Goal: Task Accomplishment & Management: Use online tool/utility

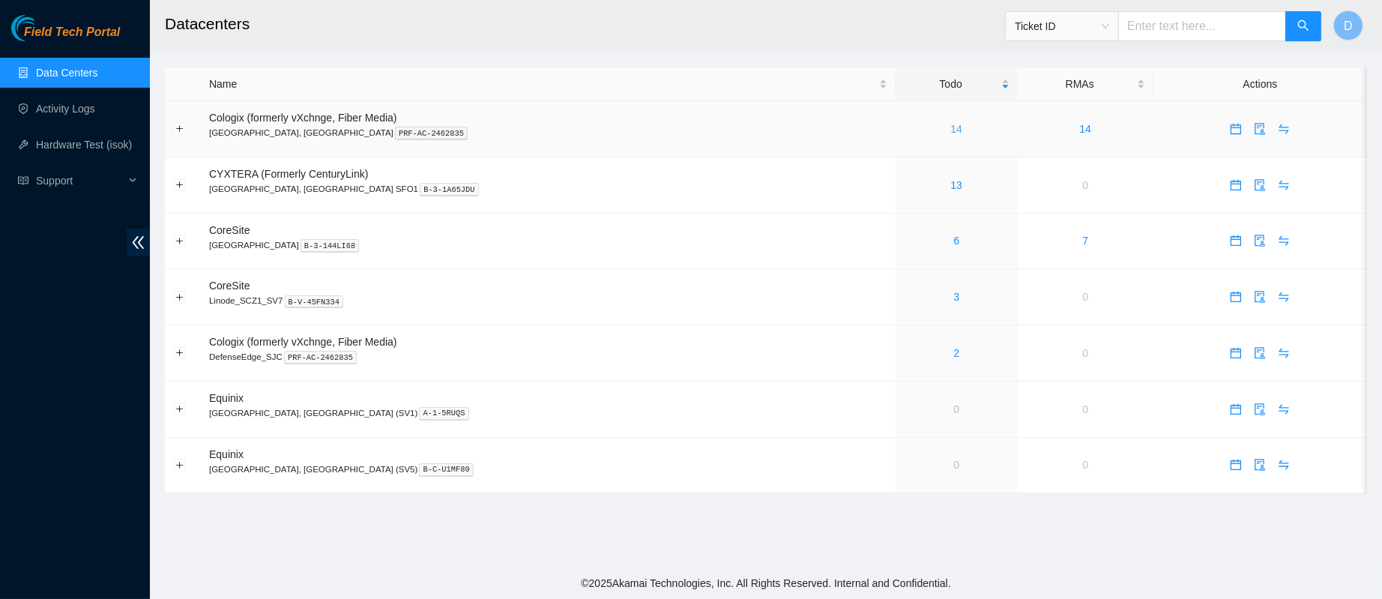
click at [951, 125] on link "14" at bounding box center [957, 129] width 12 height 12
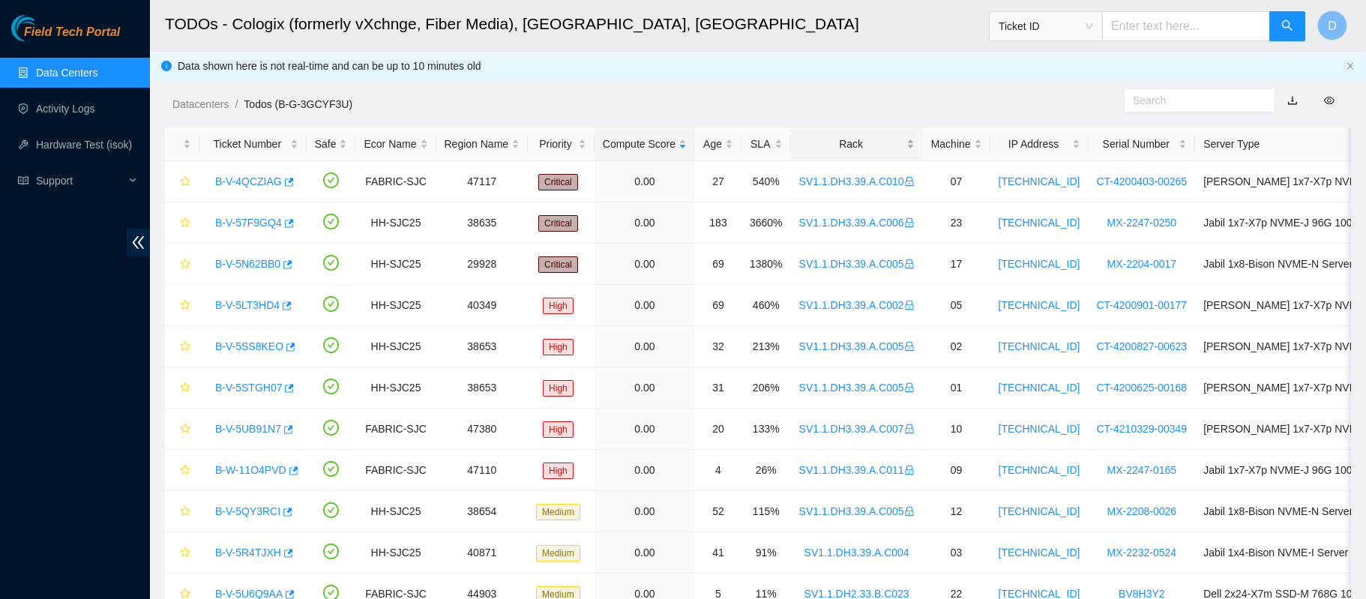
click at [828, 136] on div "Rack" at bounding box center [856, 144] width 115 height 16
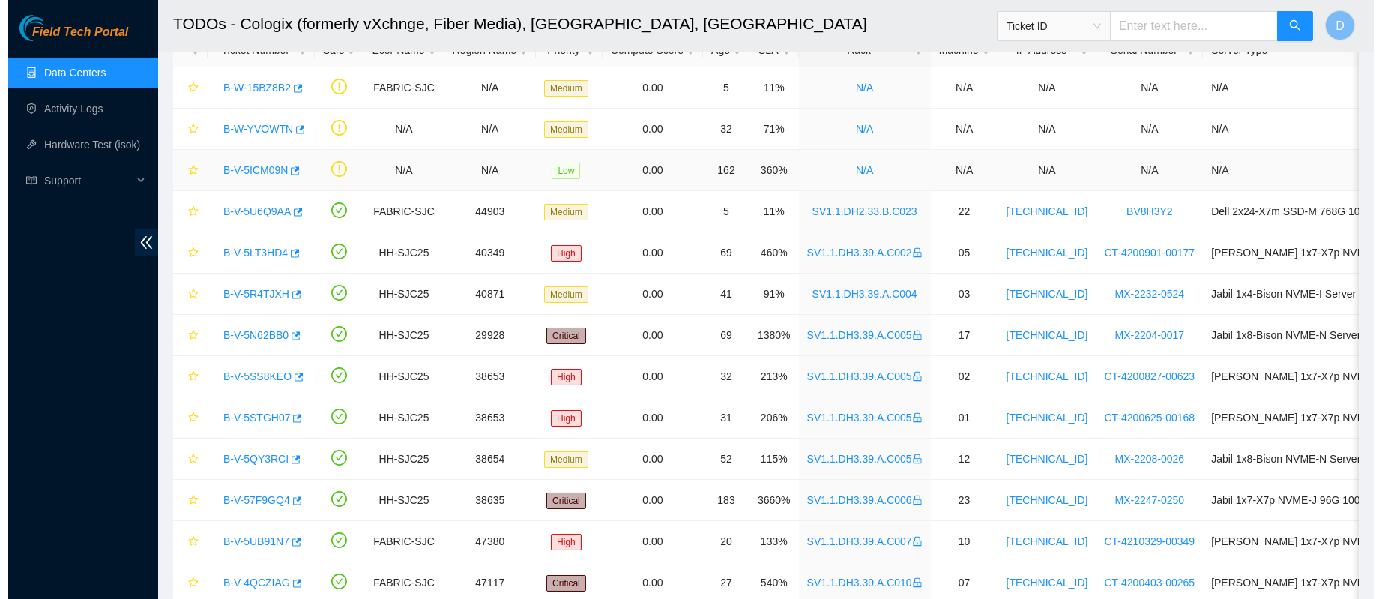
scroll to position [95, 0]
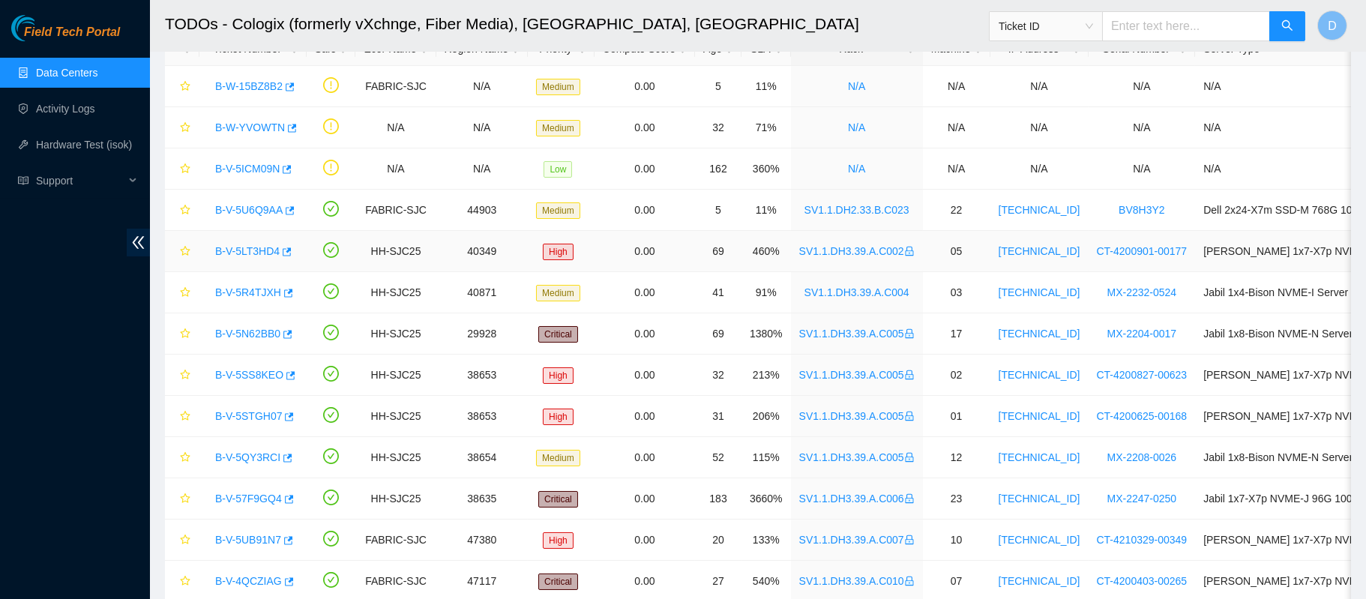
click at [235, 250] on link "B-V-5LT3HD4" at bounding box center [247, 251] width 64 height 12
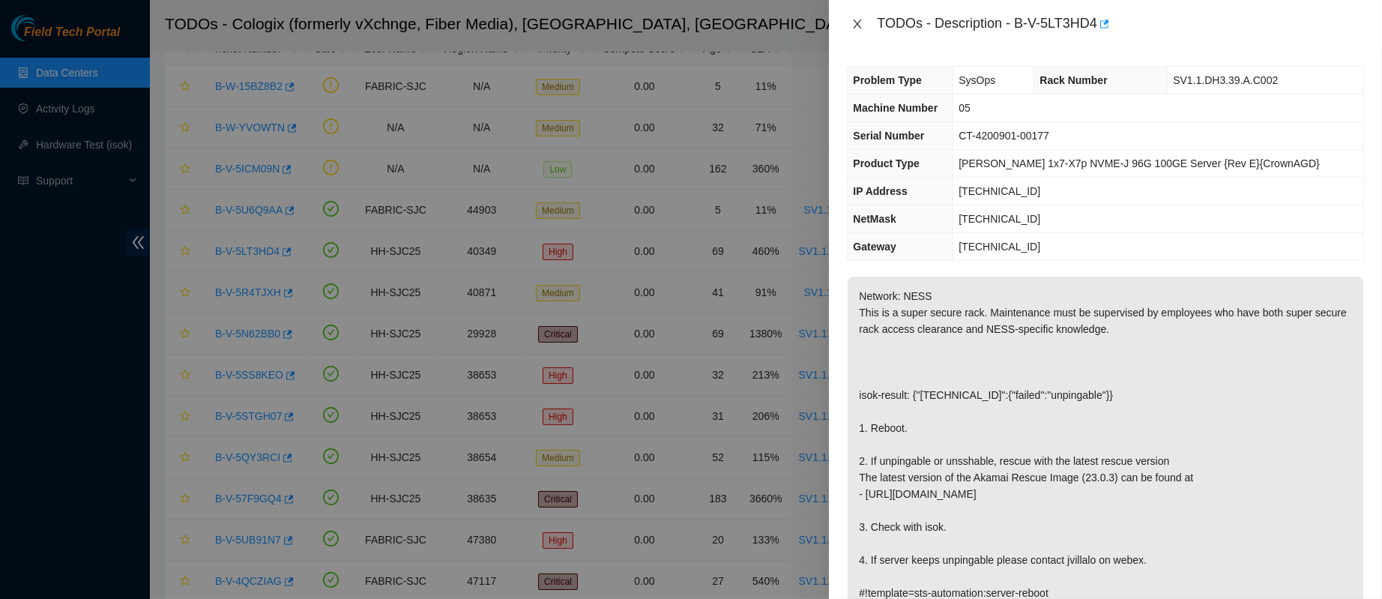
click at [852, 25] on icon "close" at bounding box center [858, 24] width 12 height 12
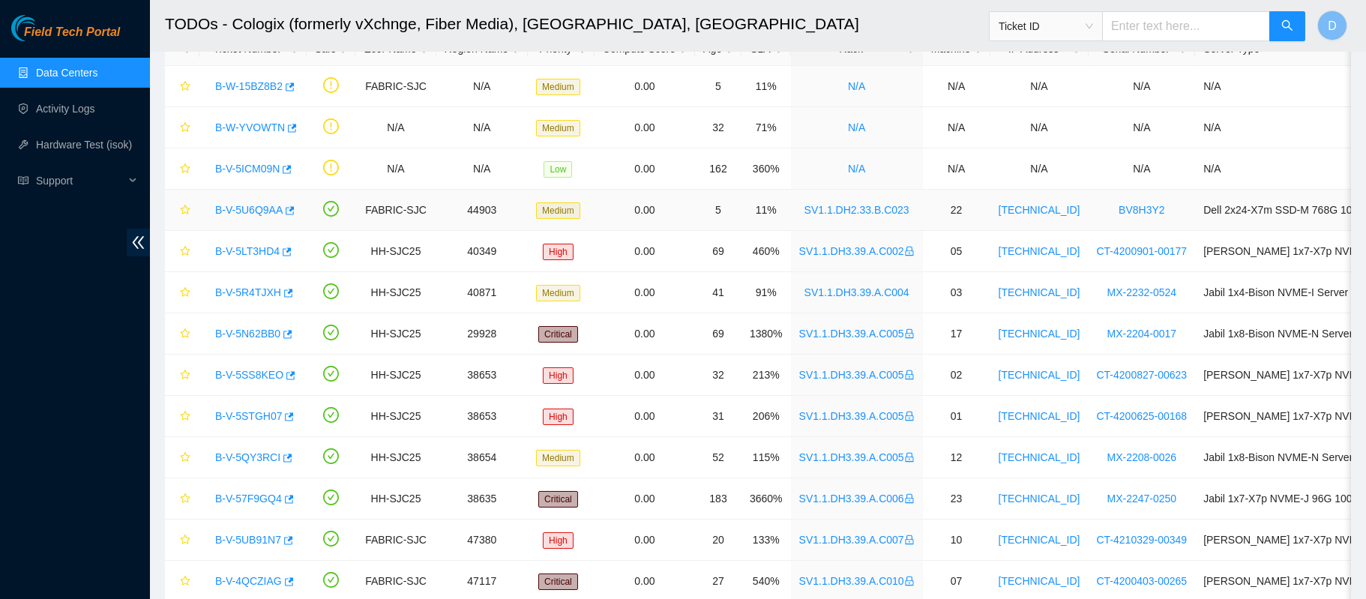
click at [247, 217] on div "B-V-5U6Q9AA" at bounding box center [253, 210] width 91 height 24
click at [248, 214] on link "B-V-5U6Q9AA" at bounding box center [248, 210] width 67 height 12
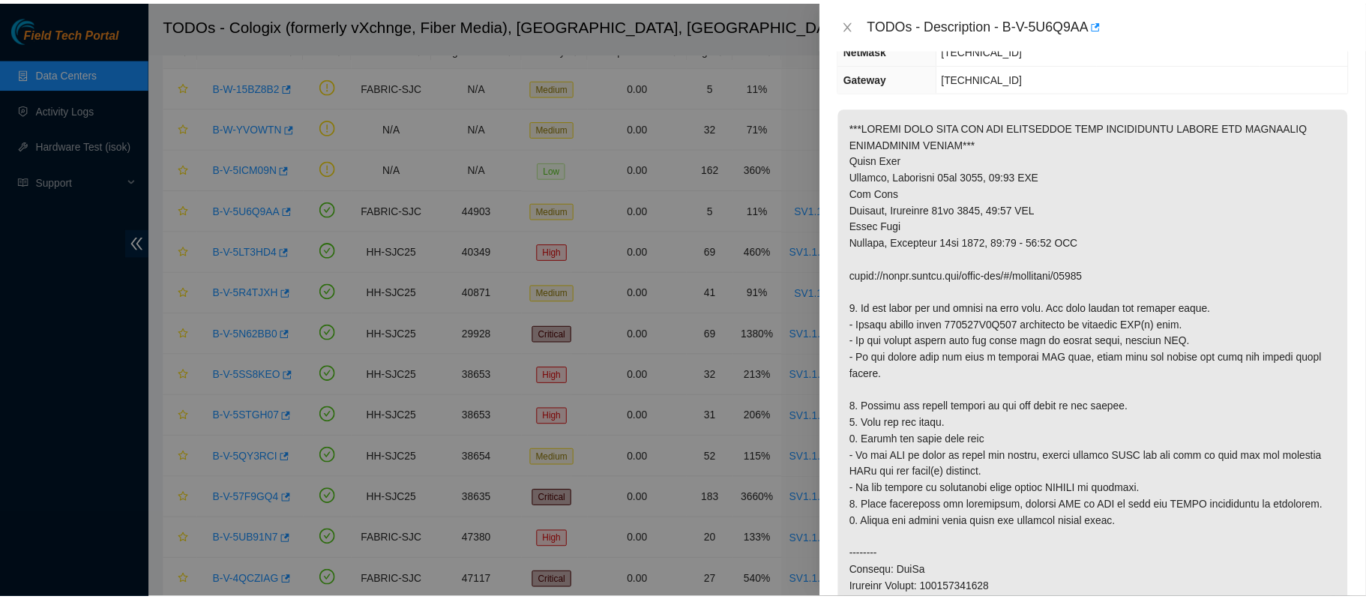
scroll to position [202, 0]
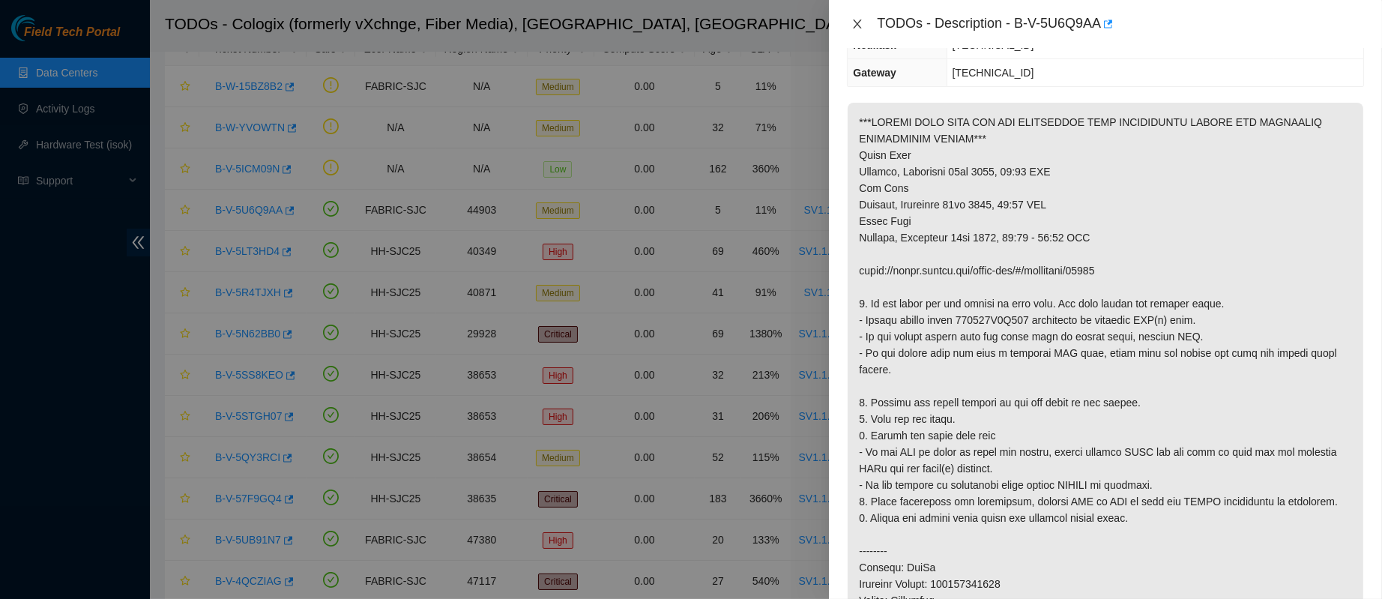
click at [855, 20] on icon "close" at bounding box center [858, 23] width 8 height 9
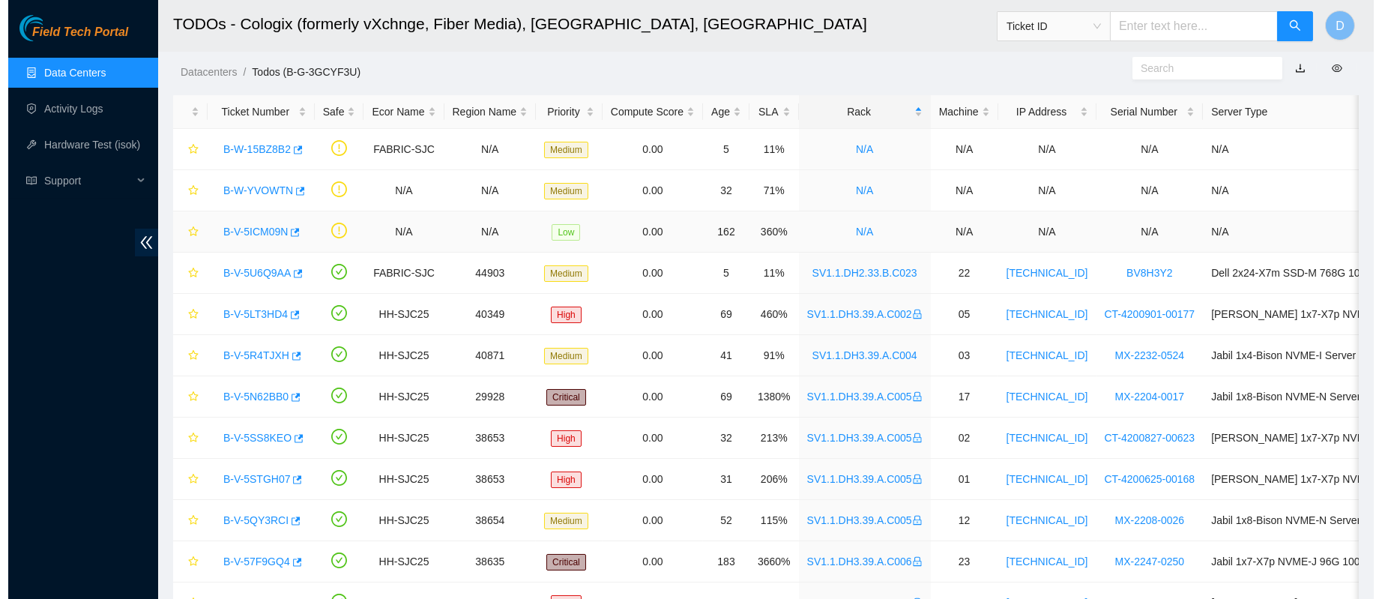
scroll to position [0, 0]
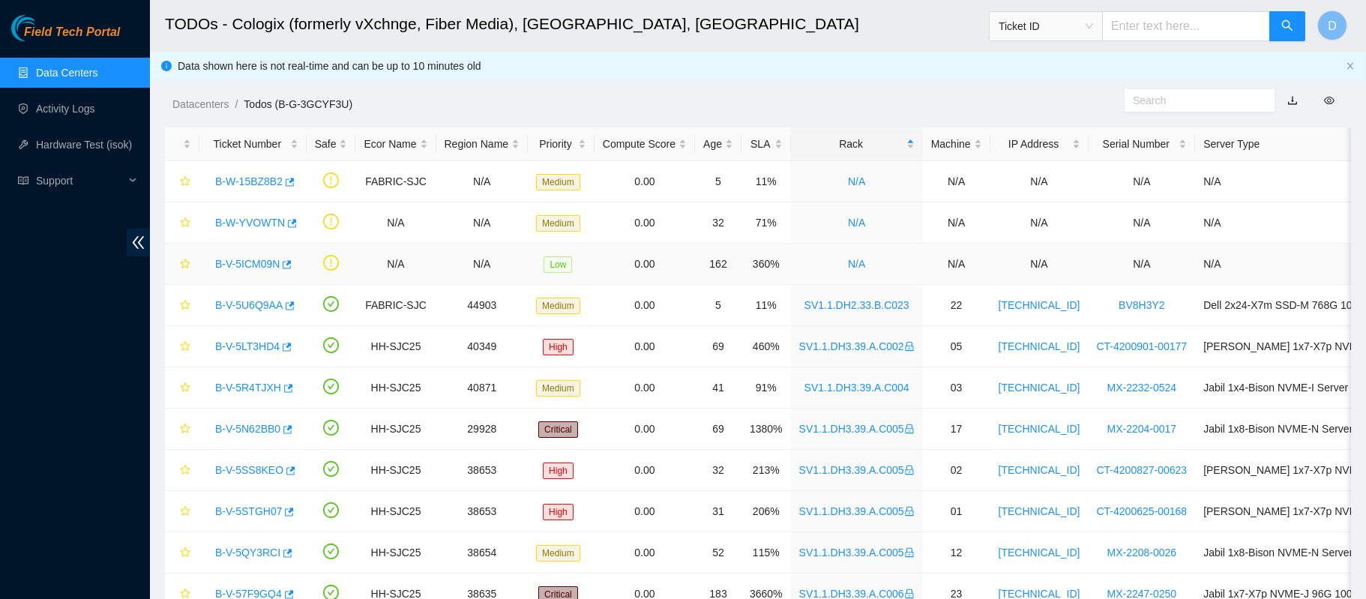
click at [248, 258] on link "B-V-5ICM09N" at bounding box center [247, 264] width 64 height 12
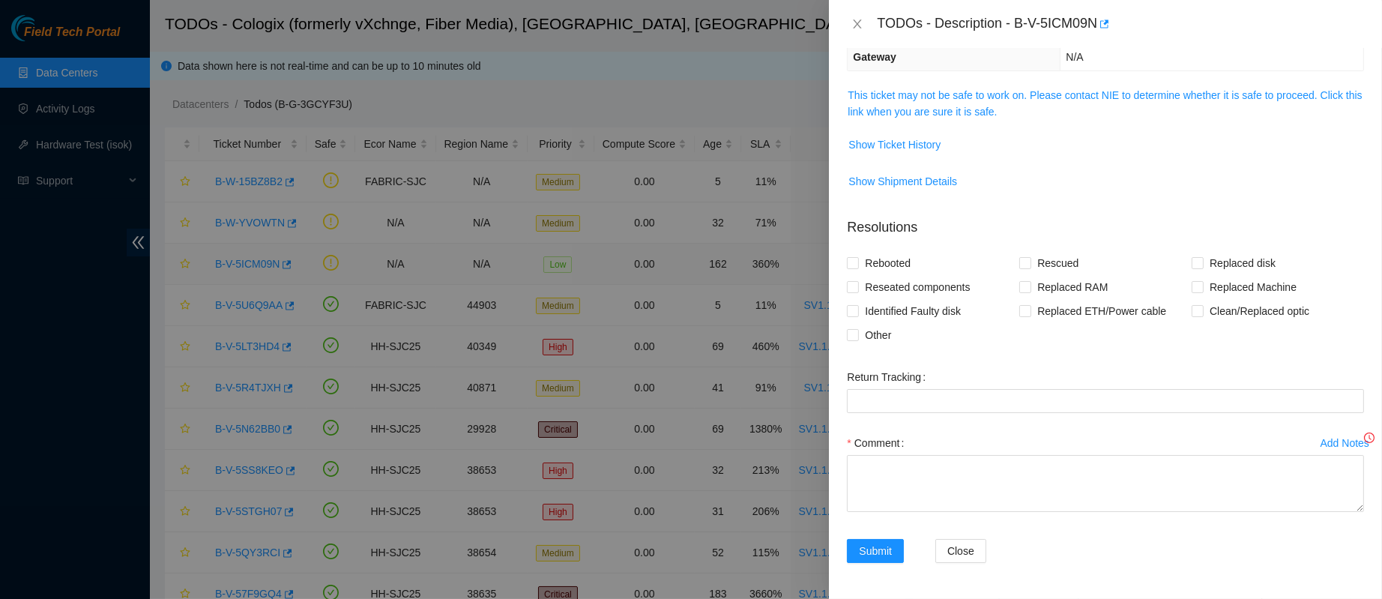
scroll to position [201, 0]
click at [930, 89] on link "This ticket may not be safe to work on. Please contact NIE to determine whether…" at bounding box center [1105, 103] width 514 height 28
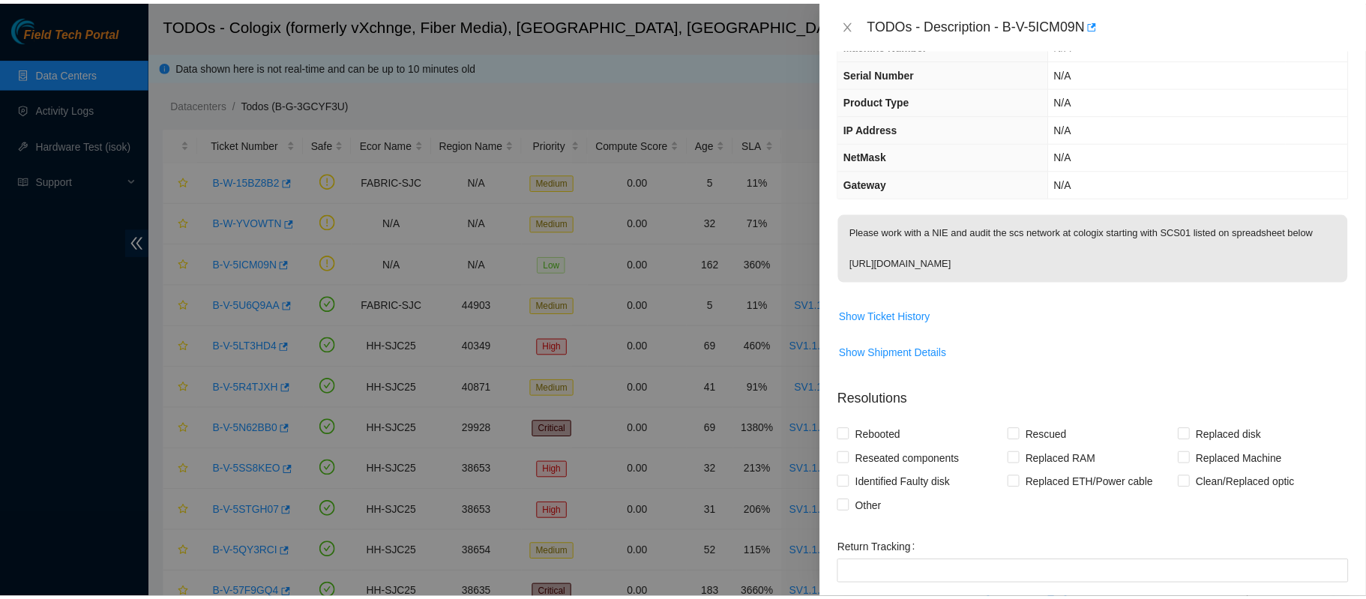
scroll to position [61, 0]
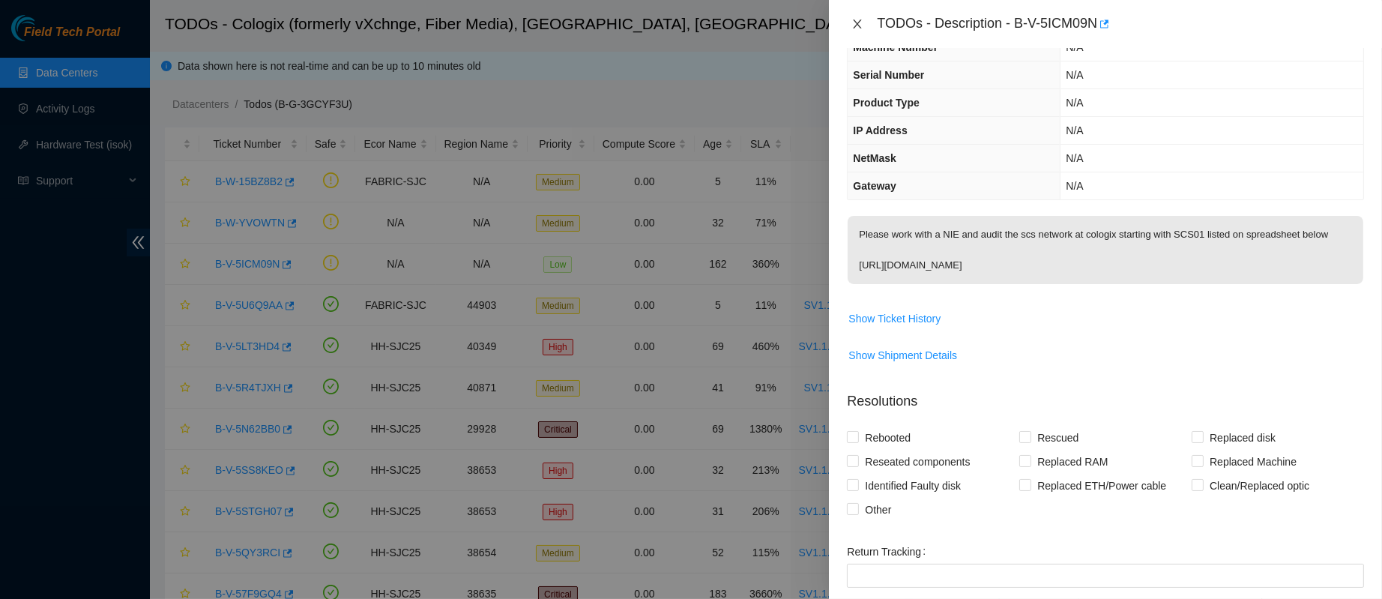
click at [861, 18] on icon "close" at bounding box center [858, 24] width 12 height 12
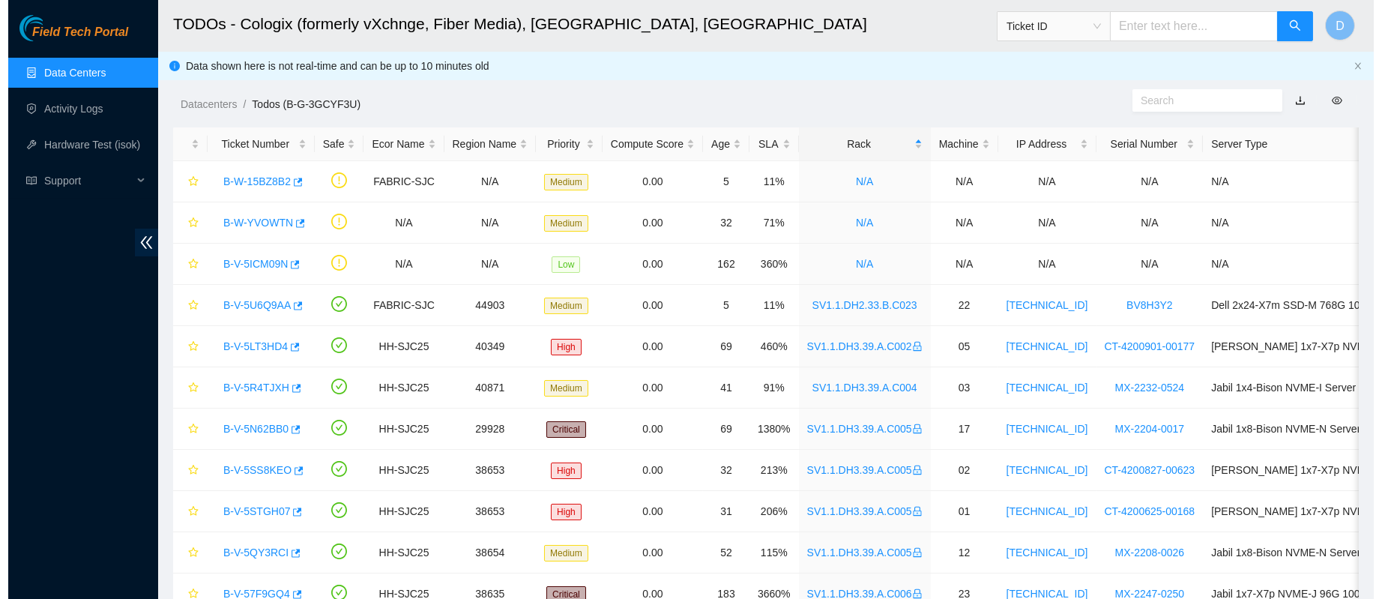
scroll to position [77, 0]
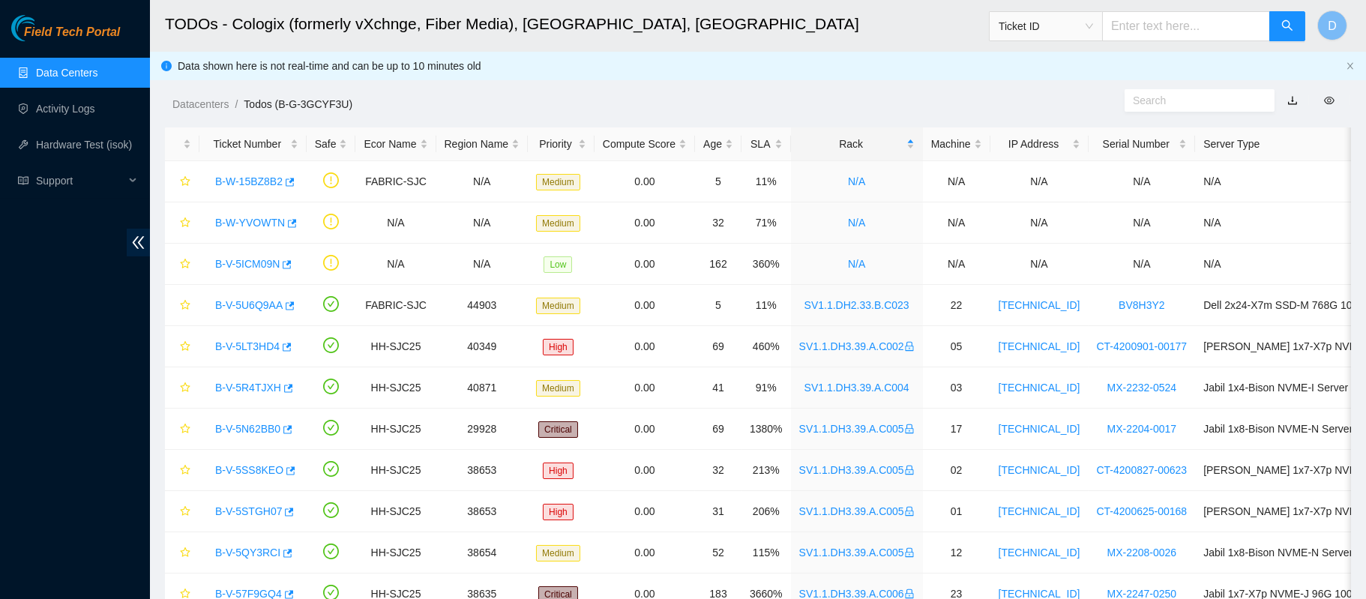
click at [36, 70] on link "Data Centers" at bounding box center [66, 73] width 61 height 12
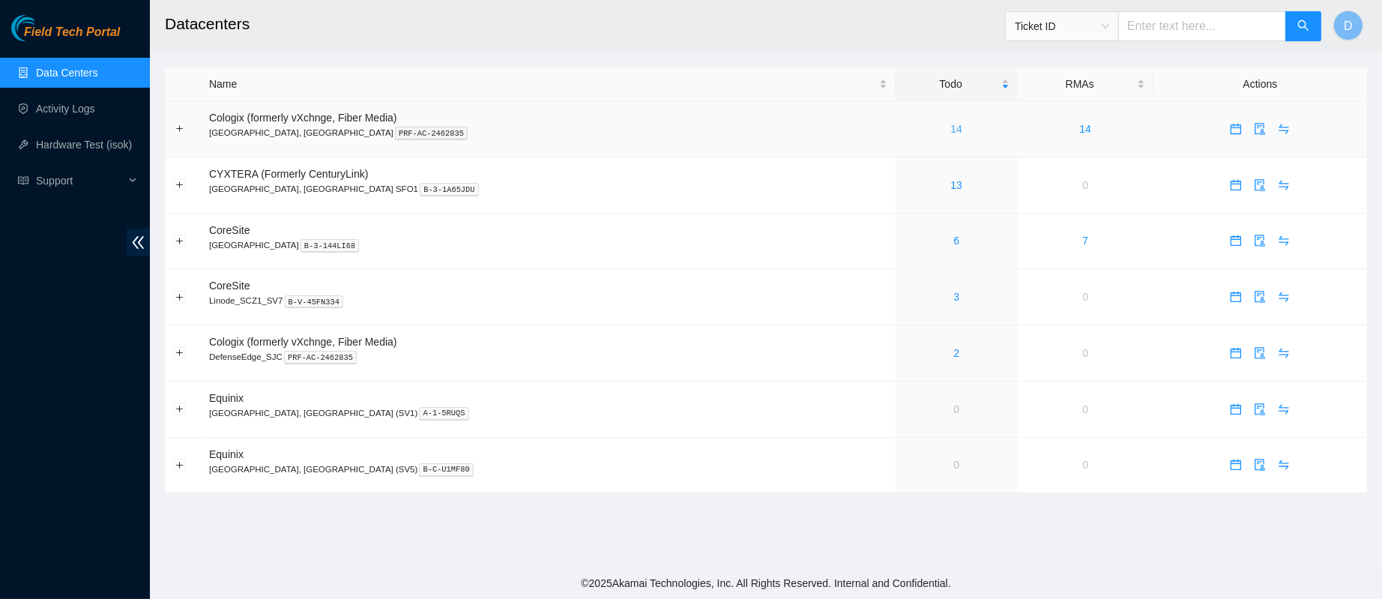
click at [951, 132] on link "14" at bounding box center [957, 129] width 12 height 12
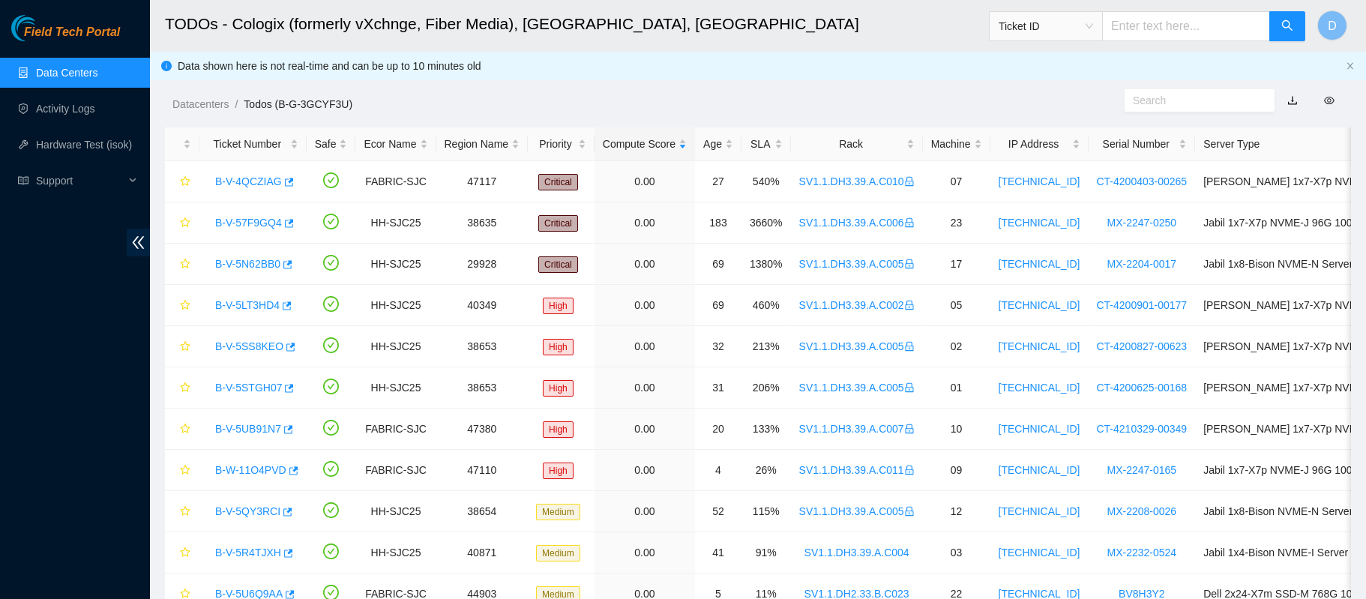
click at [97, 72] on link "Data Centers" at bounding box center [66, 73] width 61 height 12
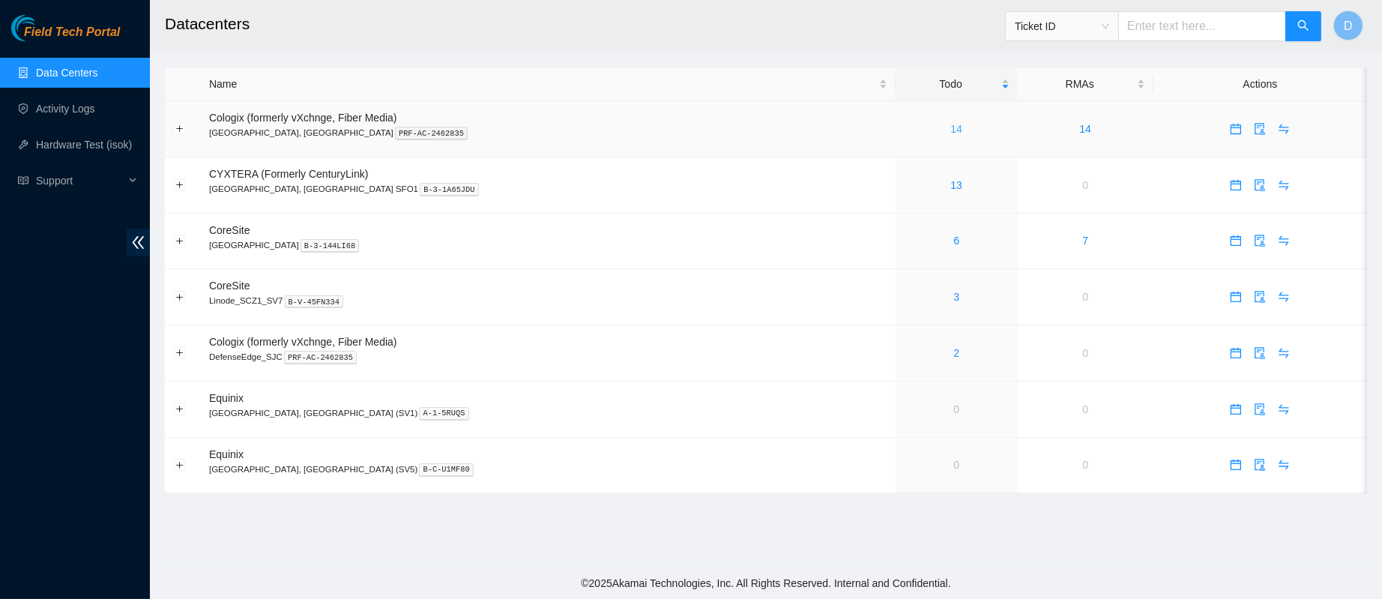
click at [951, 133] on link "14" at bounding box center [957, 129] width 12 height 12
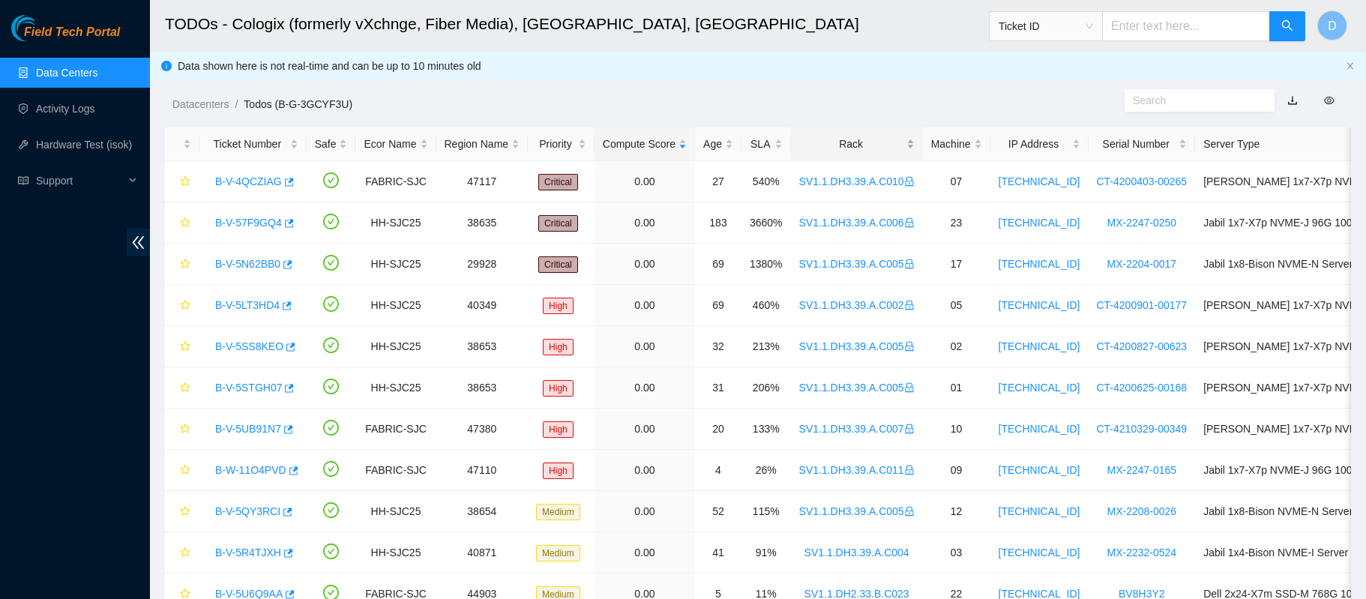
click at [841, 136] on div "Rack" at bounding box center [856, 144] width 115 height 16
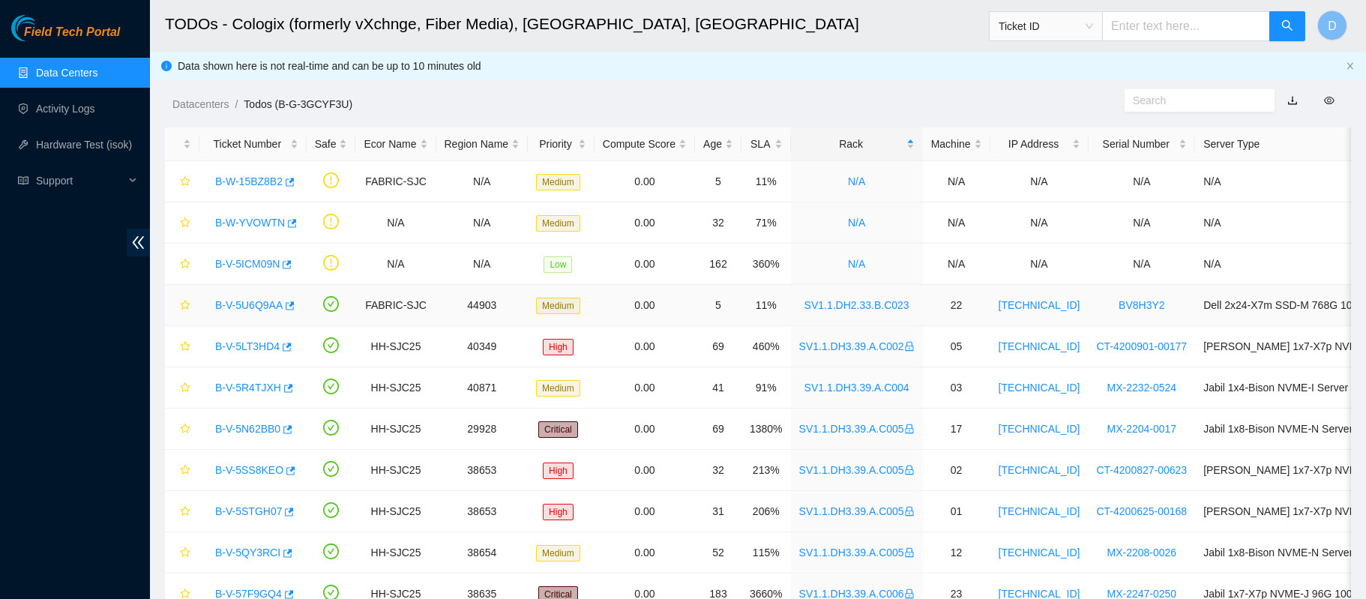
click at [260, 302] on link "B-V-5U6Q9AA" at bounding box center [248, 305] width 67 height 12
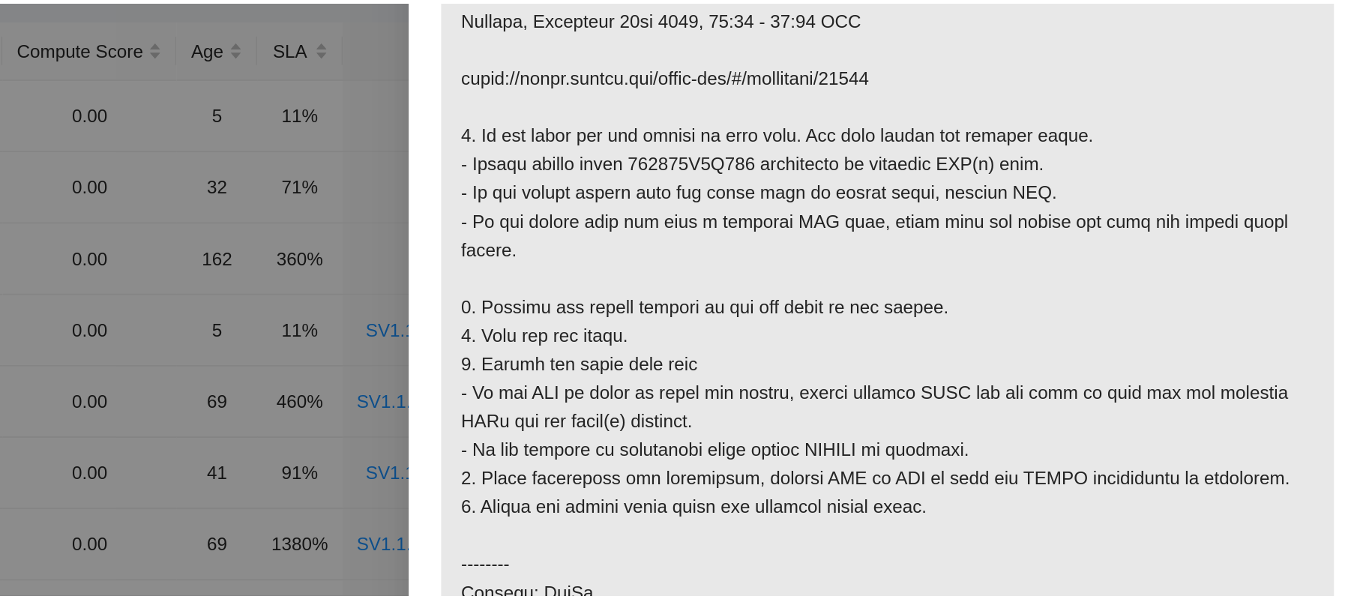
scroll to position [318, 0]
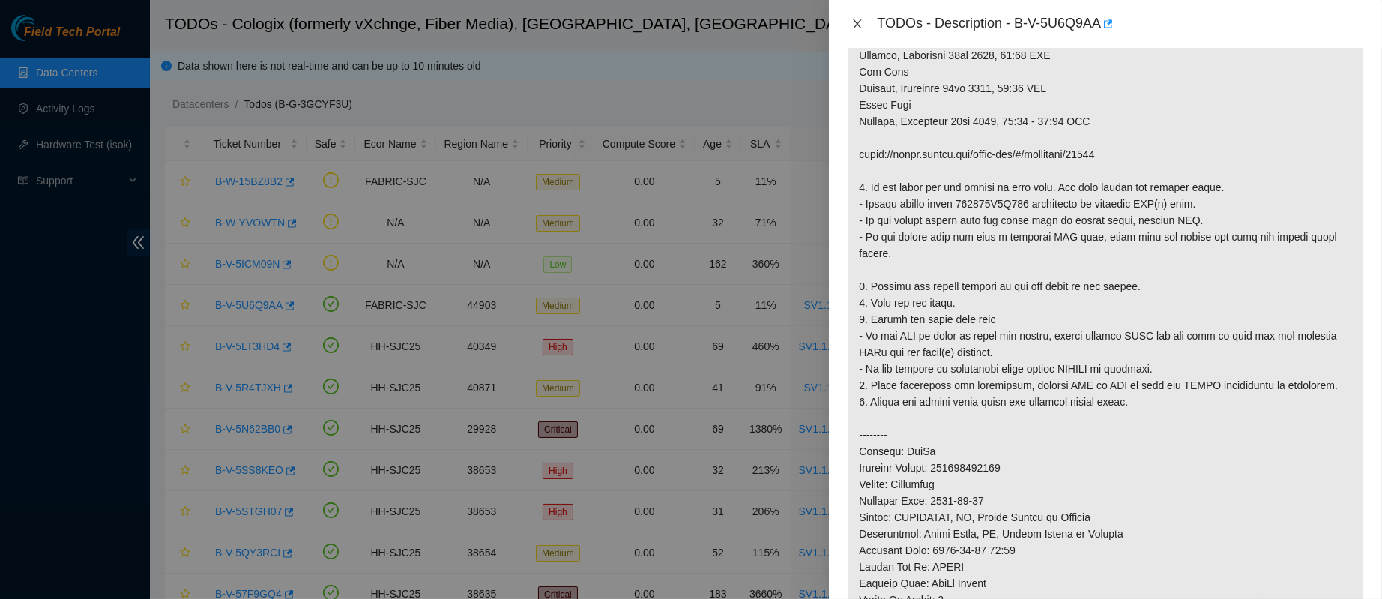
click at [859, 25] on icon "close" at bounding box center [858, 23] width 8 height 9
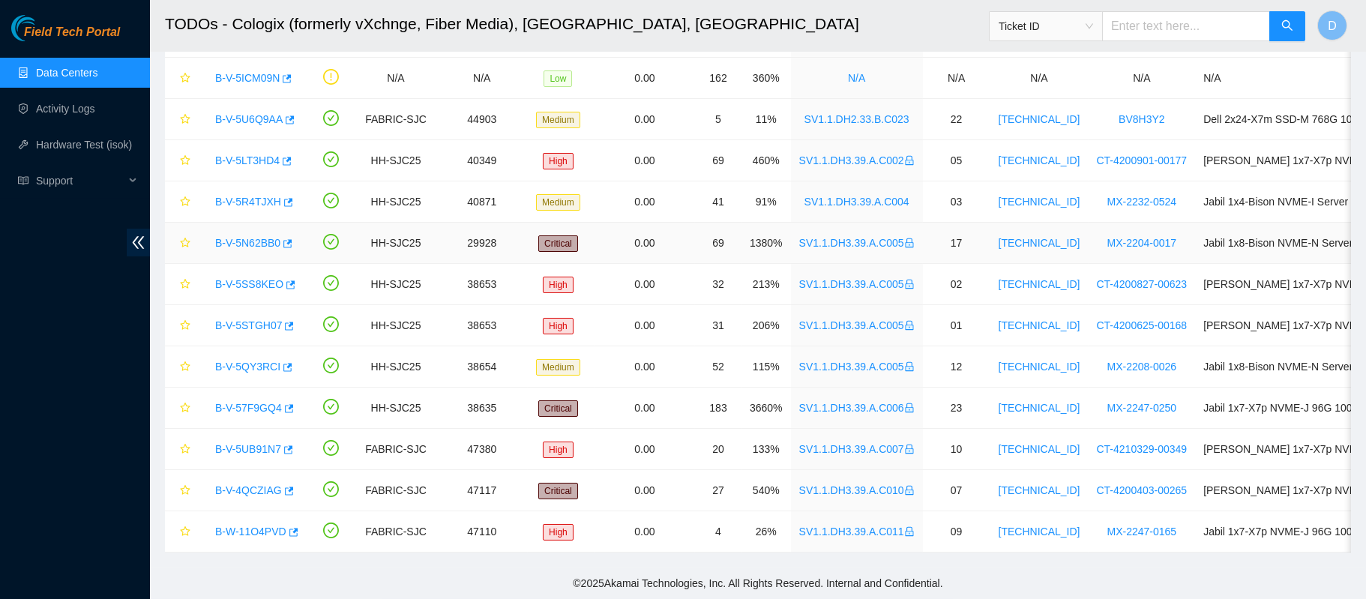
scroll to position [0, 0]
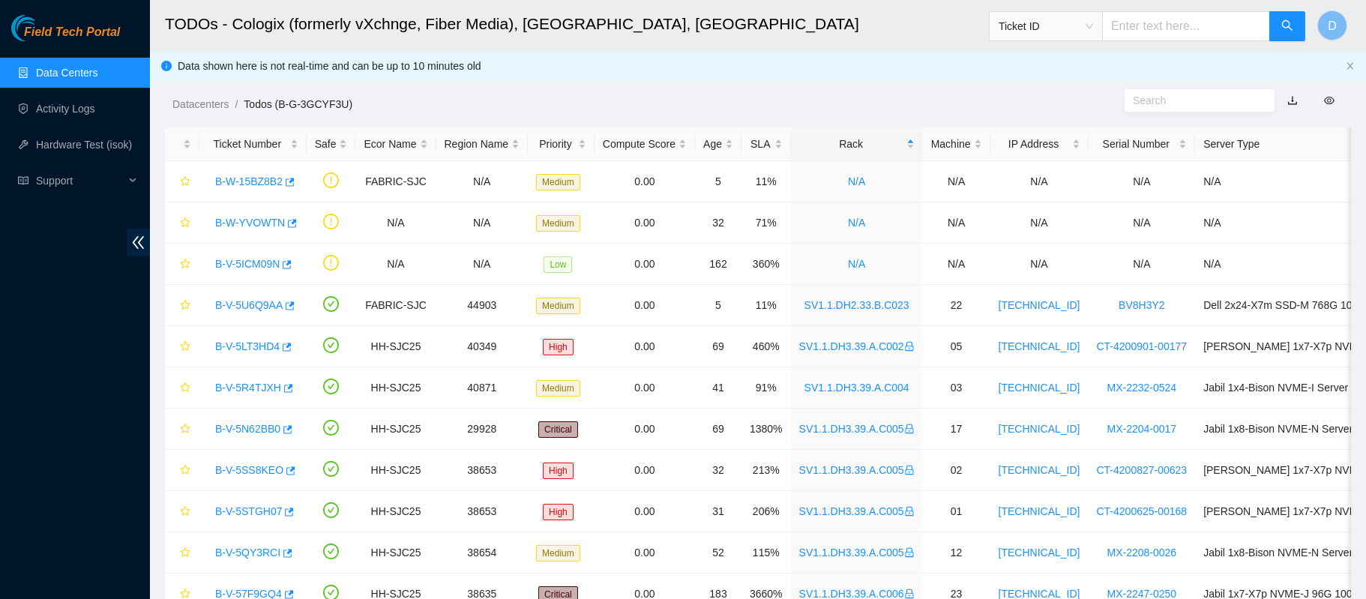
click at [83, 70] on link "Data Centers" at bounding box center [66, 73] width 61 height 12
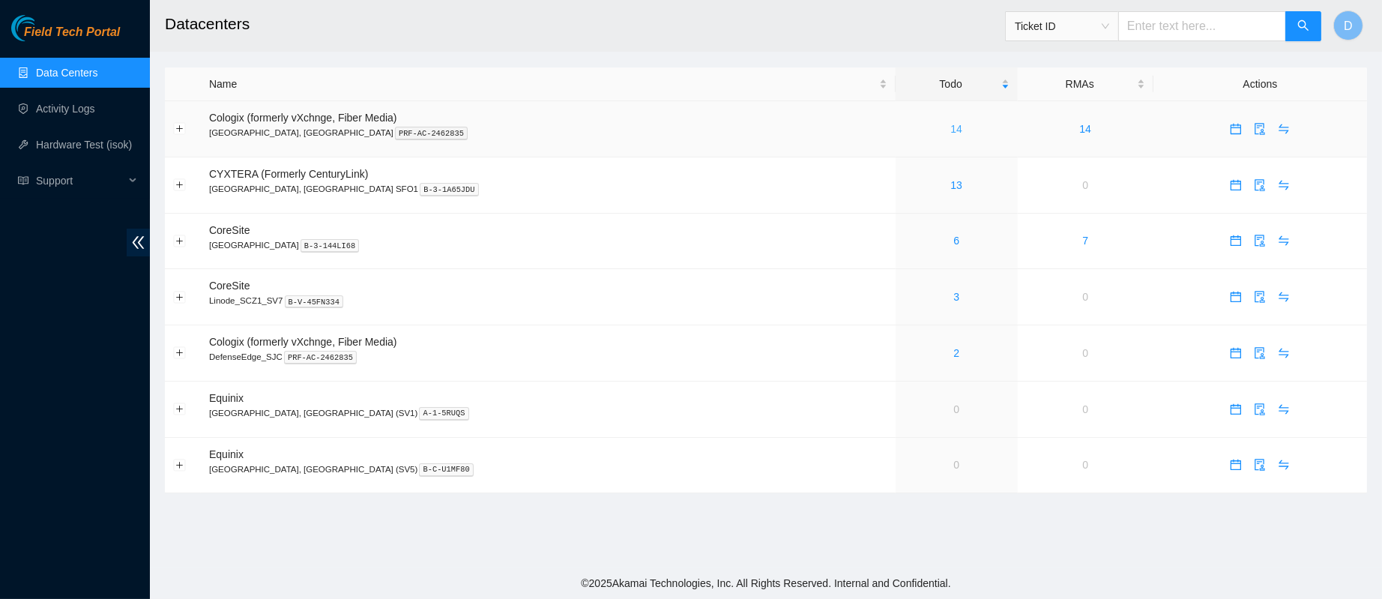
click at [951, 130] on link "14" at bounding box center [957, 129] width 12 height 12
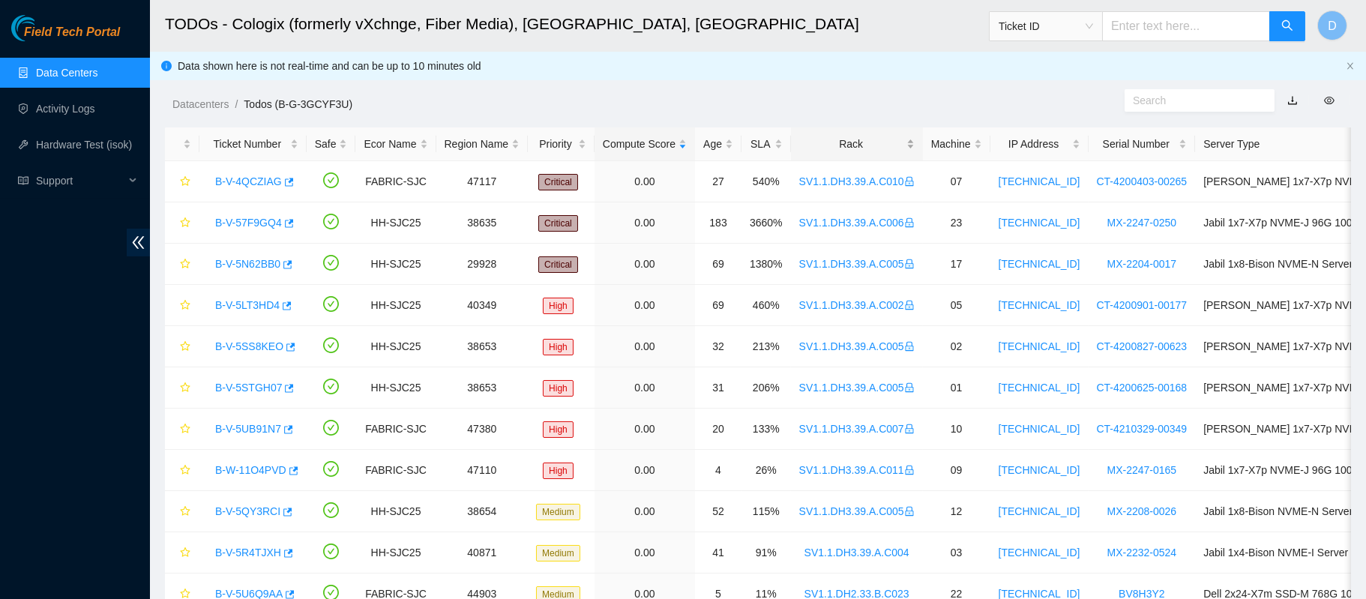
click at [845, 136] on div "Rack" at bounding box center [856, 144] width 115 height 16
